Goal: Task Accomplishment & Management: Manage account settings

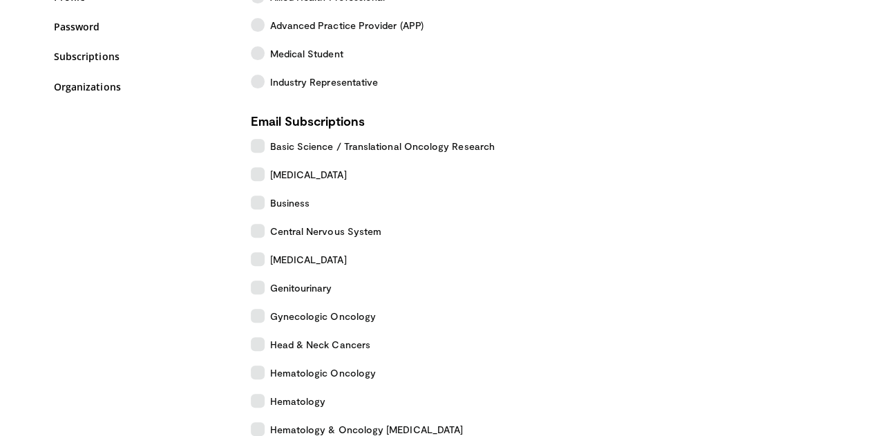
scroll to position [220, 0]
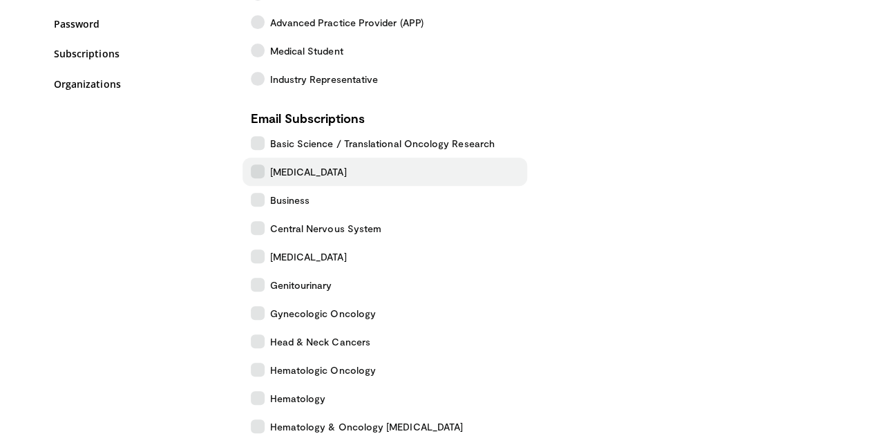
click at [251, 171] on icon at bounding box center [258, 171] width 14 height 14
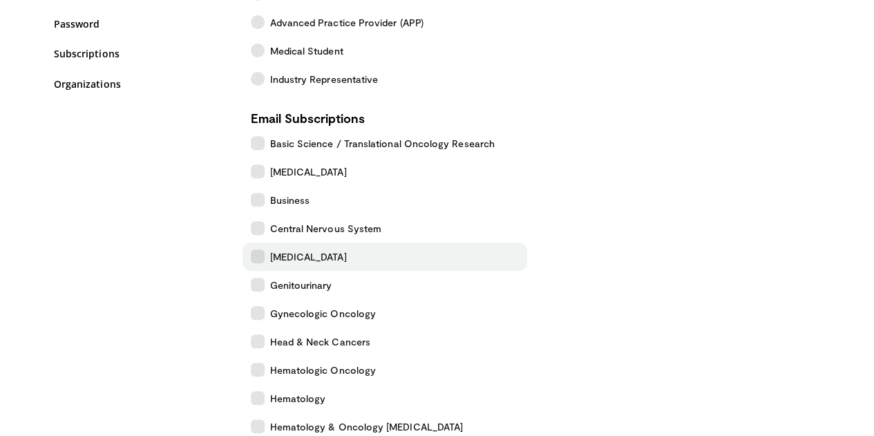
click at [251, 251] on icon at bounding box center [258, 256] width 14 height 14
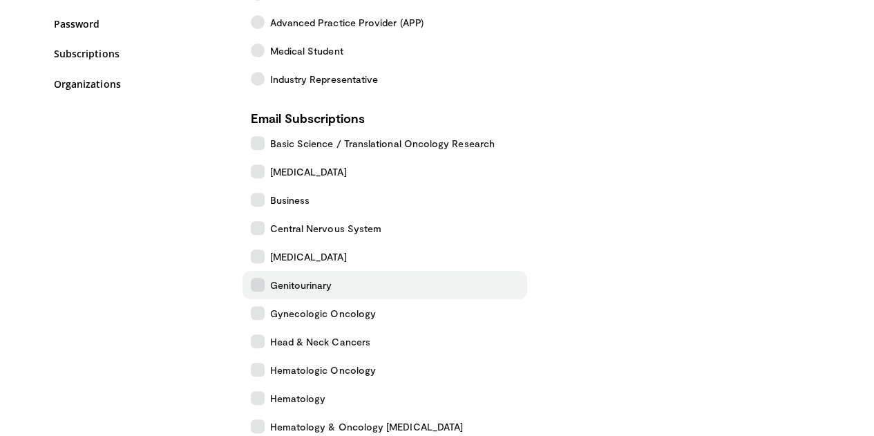
click at [251, 286] on icon at bounding box center [258, 285] width 14 height 14
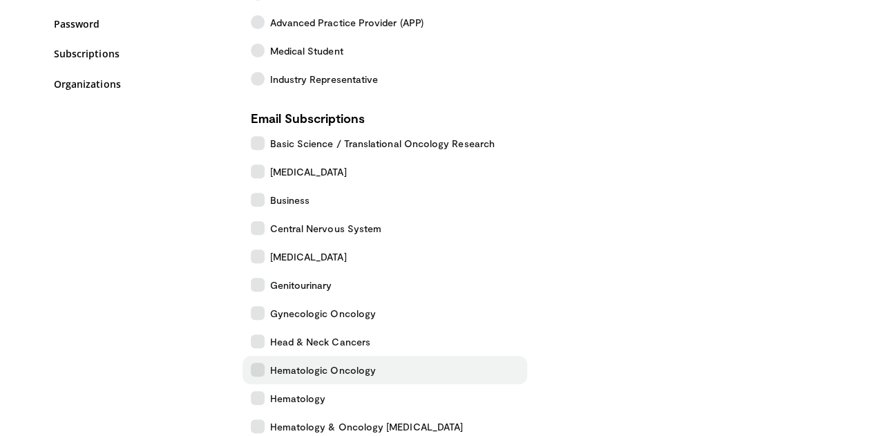
click at [251, 367] on icon at bounding box center [258, 370] width 14 height 14
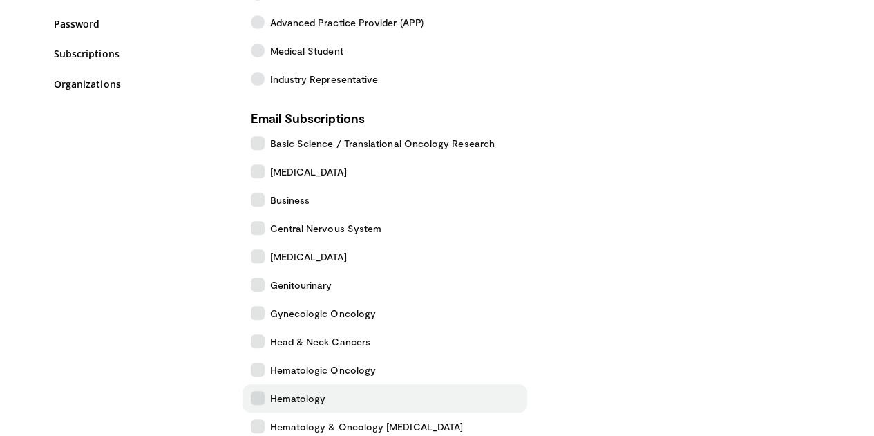
click at [251, 393] on icon at bounding box center [258, 398] width 14 height 14
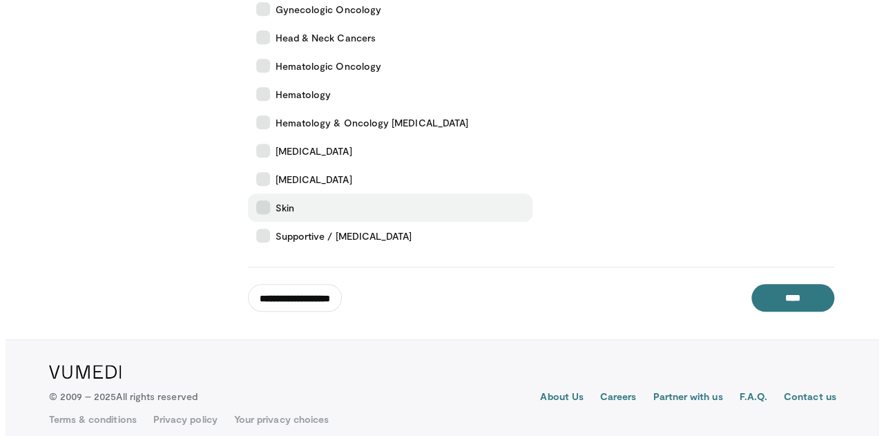
scroll to position [535, 0]
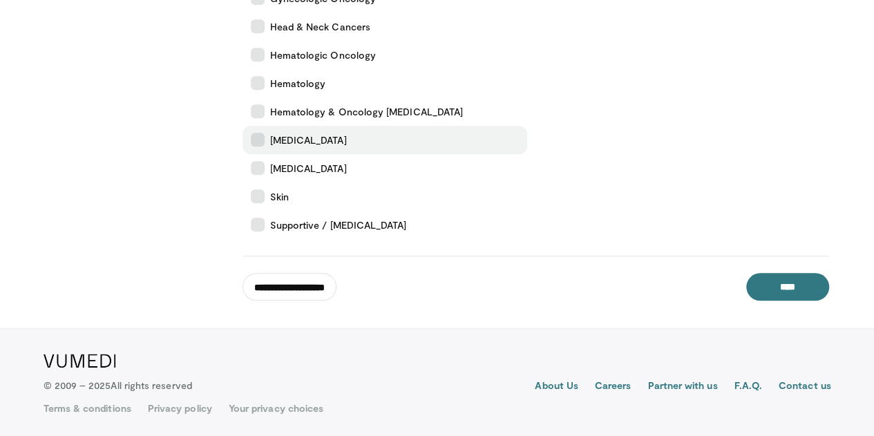
click at [270, 142] on span "[MEDICAL_DATA]" at bounding box center [308, 140] width 77 height 15
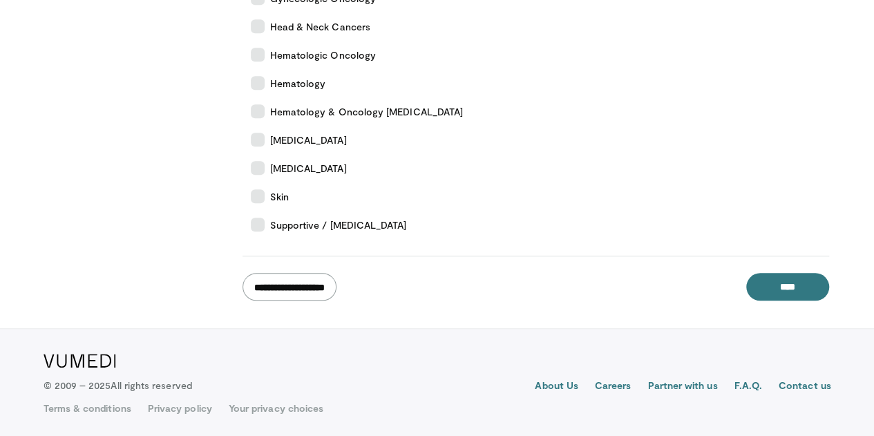
click at [283, 282] on input "**********" at bounding box center [289, 287] width 94 height 28
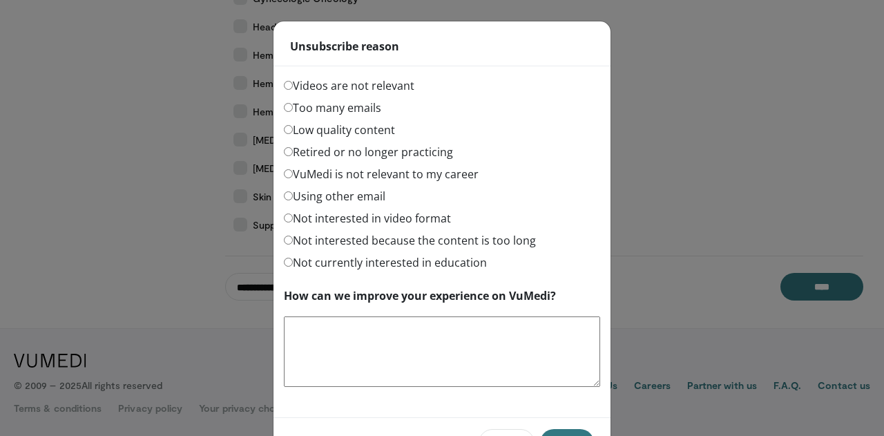
click at [366, 95] on div "Videos are not relevant" at bounding box center [442, 88] width 316 height 22
click at [359, 110] on label "Too many emails" at bounding box center [332, 107] width 97 height 17
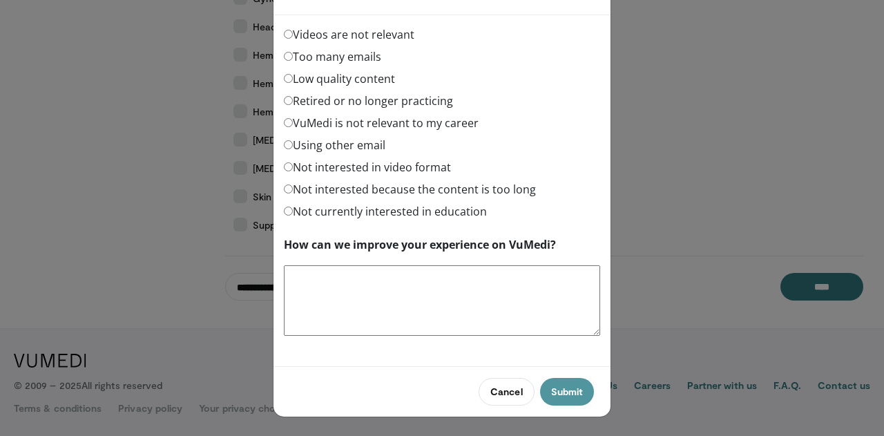
click at [558, 386] on button "Submit" at bounding box center [567, 392] width 54 height 28
